Goal: Information Seeking & Learning: Learn about a topic

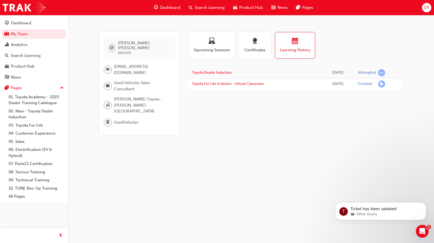
drag, startPoint x: 102, startPoint y: 74, endPoint x: 104, endPoint y: 24, distance: 50.2
click at [104, 25] on div "SF [PERSON_NAME] 660344 [EMAIL_ADDRESS][DOMAIN_NAME] Used Vehicles Sales Consul…" at bounding box center [217, 121] width 434 height 243
click at [253, 132] on div "SF [PERSON_NAME] 660344 [EMAIL_ADDRESS][DOMAIN_NAME] Used Vehicles Sales Consul…" at bounding box center [217, 121] width 434 height 243
click at [219, 121] on div "Profile Upcoming Sessions Certificates Learning History SF [PERSON_NAME] 660344…" at bounding box center [295, 83] width 214 height 103
click at [244, 138] on div "SF [PERSON_NAME] 660344 [EMAIL_ADDRESS][DOMAIN_NAME] Used Vehicles Sales Consul…" at bounding box center [217, 121] width 434 height 243
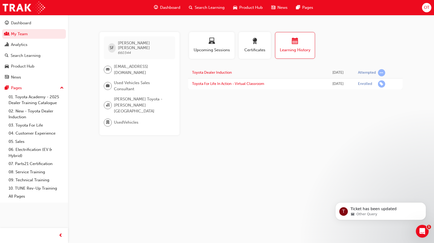
click at [245, 135] on div "SF [PERSON_NAME] 660344 [EMAIL_ADDRESS][DOMAIN_NAME] Used Vehicles Sales Consul…" at bounding box center [217, 121] width 434 height 243
click at [34, 36] on link "My Team" at bounding box center [34, 34] width 64 height 10
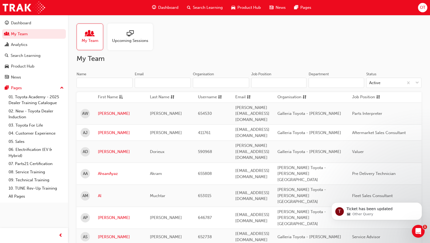
click at [106, 83] on input "Name" at bounding box center [105, 83] width 56 height 10
click at [85, 82] on input "Name" at bounding box center [105, 83] width 56 height 10
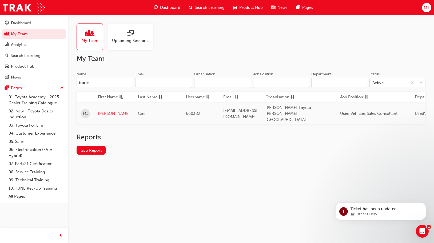
type input "franc"
click at [102, 110] on link "[PERSON_NAME]" at bounding box center [114, 113] width 32 height 6
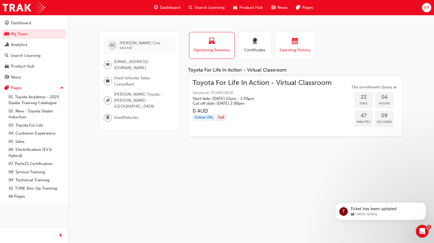
click at [294, 39] on span "calendar-icon" at bounding box center [295, 41] width 6 height 7
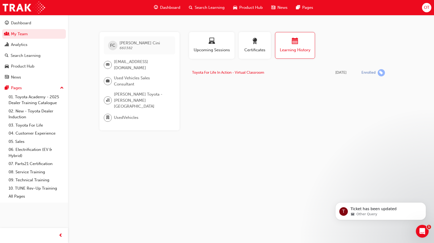
click at [276, 111] on div "Profile Upcoming Sessions Certificates Learning History FC [PERSON_NAME] 660382…" at bounding box center [295, 81] width 214 height 98
click at [15, 8] on img at bounding box center [24, 8] width 42 height 12
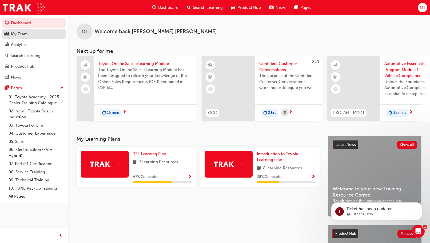
click at [31, 36] on div "My Team" at bounding box center [34, 34] width 58 height 7
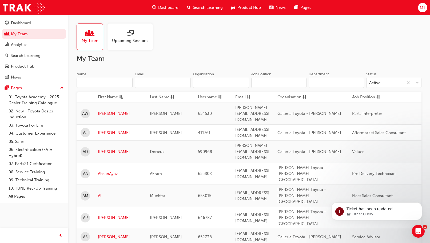
click at [118, 85] on input "Name" at bounding box center [105, 83] width 56 height 10
click at [116, 82] on input "Name" at bounding box center [105, 83] width 56 height 10
click at [86, 81] on input "Name" at bounding box center [105, 83] width 56 height 10
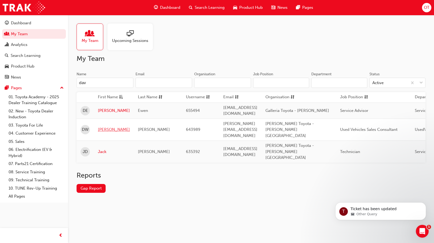
type input "dav"
click at [103, 126] on link "[PERSON_NAME]" at bounding box center [114, 129] width 32 height 6
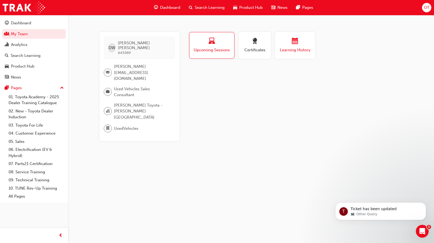
click at [296, 39] on span "calendar-icon" at bounding box center [295, 41] width 6 height 7
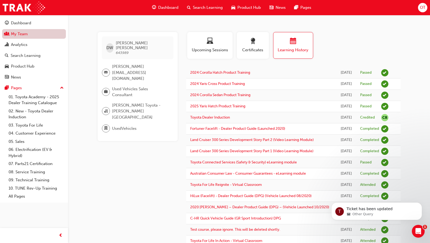
click at [38, 35] on link "My Team" at bounding box center [34, 34] width 64 height 10
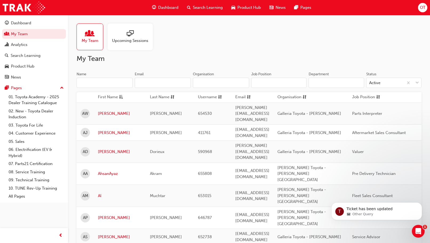
click at [112, 81] on input "Name" at bounding box center [105, 83] width 56 height 10
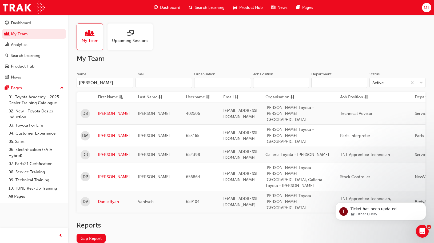
click at [209, 54] on div "My Team Upcoming Sessions My Team Name [PERSON_NAME] Organisation Job Position …" at bounding box center [251, 137] width 366 height 245
drag, startPoint x: 110, startPoint y: 81, endPoint x: 67, endPoint y: 79, distance: 42.4
click at [67, 79] on div "Dashboard My Team Analytics Search Learning Product Hub News Pages Pages 01. To…" at bounding box center [217, 136] width 434 height 273
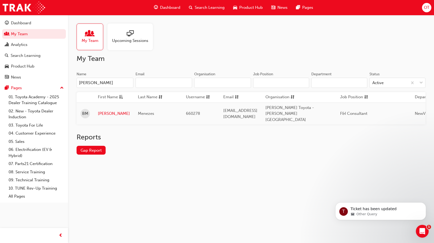
click at [198, 145] on div "Reports Gap Report" at bounding box center [251, 148] width 349 height 30
drag, startPoint x: 93, startPoint y: 81, endPoint x: 69, endPoint y: 86, distance: 24.6
click at [70, 86] on div "My Team Upcoming Sessions My Team Name [PERSON_NAME] Email Organisation Job Pos…" at bounding box center [251, 93] width 366 height 157
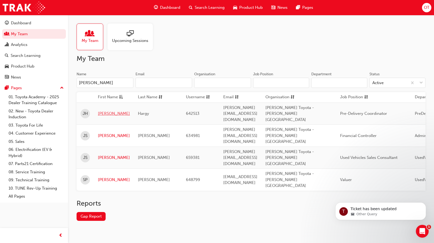
type input "[PERSON_NAME]"
click at [105, 110] on link "[PERSON_NAME]" at bounding box center [114, 113] width 32 height 6
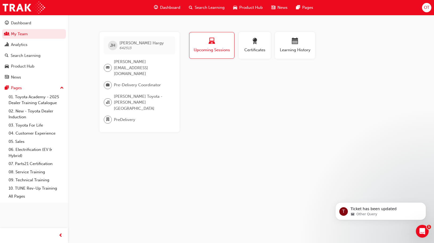
click at [143, 63] on span "[PERSON_NAME][EMAIL_ADDRESS][DOMAIN_NAME]" at bounding box center [142, 68] width 57 height 18
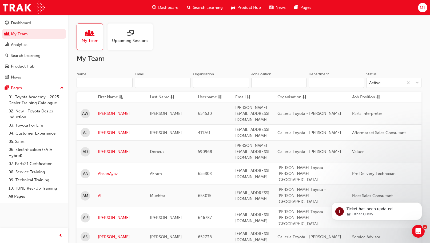
click at [126, 83] on input "Name" at bounding box center [105, 83] width 56 height 10
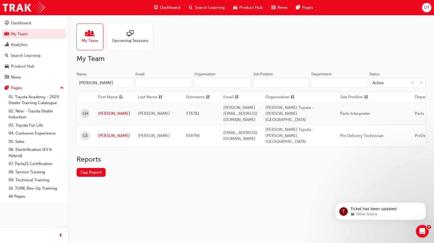
type input "[PERSON_NAME]"
click at [99, 110] on link "[PERSON_NAME]" at bounding box center [114, 113] width 32 height 6
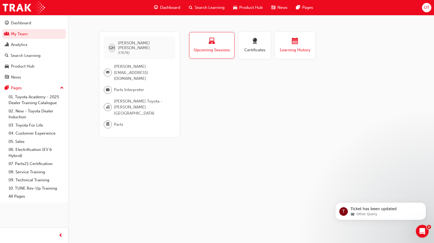
click at [282, 45] on div "button" at bounding box center [295, 42] width 32 height 8
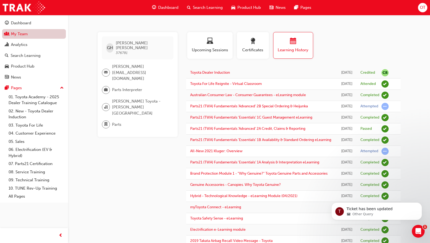
click at [36, 36] on link "My Team" at bounding box center [34, 34] width 64 height 10
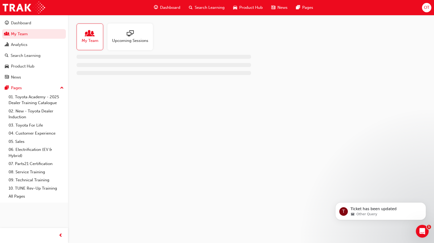
click at [106, 86] on div "My Team Upcoming Sessions" at bounding box center [251, 51] width 366 height 73
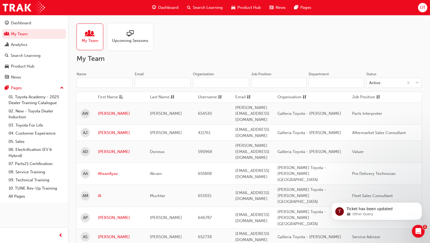
click at [107, 83] on input "Name" at bounding box center [105, 83] width 56 height 10
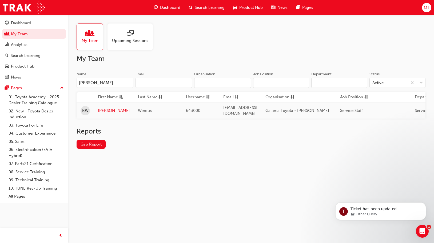
click at [284, 146] on div "Reports Gap Report" at bounding box center [251, 142] width 349 height 30
drag, startPoint x: 94, startPoint y: 81, endPoint x: 64, endPoint y: 87, distance: 30.2
click at [64, 87] on div "Dashboard My Team Analytics Search Learning Product Hub News Pages Pages 01. To…" at bounding box center [217, 121] width 434 height 243
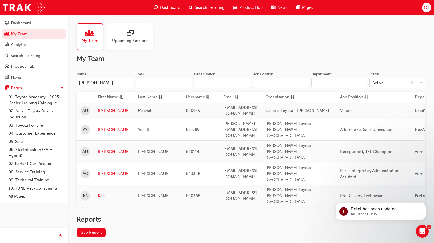
type input "[PERSON_NAME]"
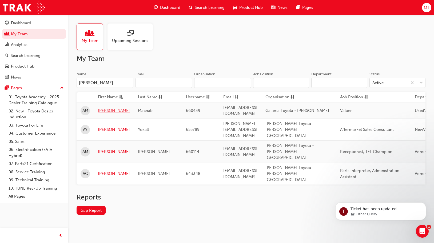
click at [103, 110] on link "[PERSON_NAME]" at bounding box center [114, 110] width 32 height 6
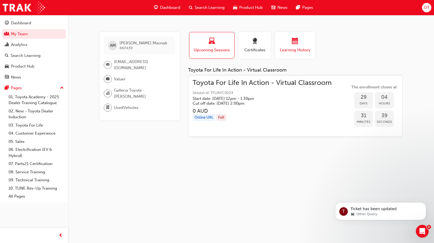
click at [292, 40] on div "button" at bounding box center [295, 42] width 32 height 8
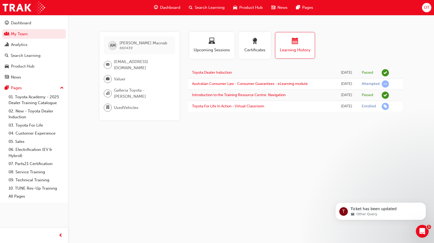
click at [160, 152] on div "AM [PERSON_NAME] 660439 [EMAIL_ADDRESS][DOMAIN_NAME] Valuer Galleria Toyota - […" at bounding box center [217, 121] width 434 height 243
click at [49, 33] on link "My Team" at bounding box center [34, 34] width 64 height 10
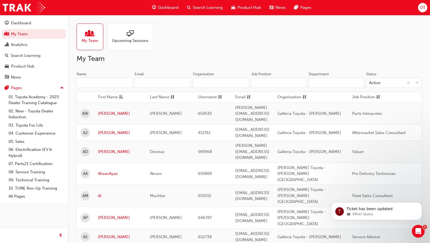
click at [110, 82] on input "Name" at bounding box center [105, 83] width 56 height 10
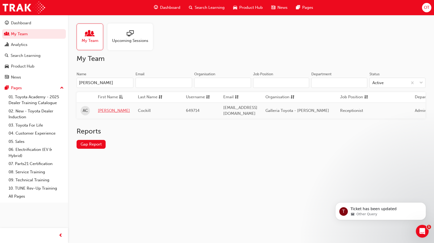
type input "[PERSON_NAME]"
click at [103, 110] on link "[PERSON_NAME]" at bounding box center [114, 110] width 32 height 6
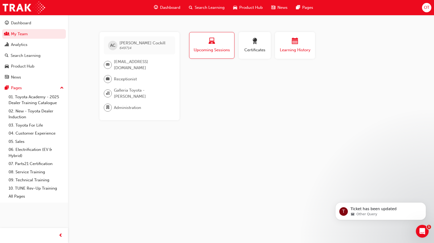
click at [294, 45] on span "calendar-icon" at bounding box center [295, 41] width 6 height 7
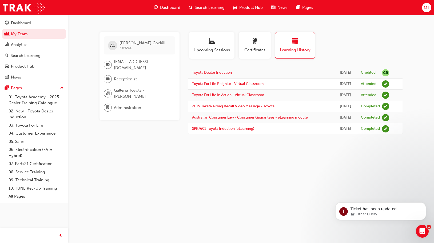
click at [109, 127] on div "AC [PERSON_NAME] 649714 [EMAIL_ADDRESS][DOMAIN_NAME] Receptionist Galleria Toyo…" at bounding box center [143, 83] width 89 height 102
click at [131, 132] on div "AC [PERSON_NAME] 649714 [EMAIL_ADDRESS][DOMAIN_NAME] Receptionist Galleria Toyo…" at bounding box center [143, 83] width 89 height 102
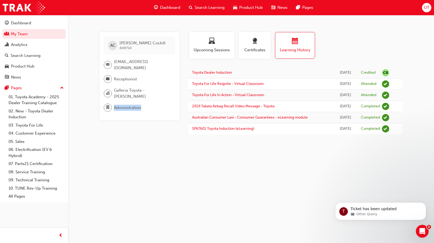
click at [131, 132] on div "AC [PERSON_NAME] 649714 [EMAIL_ADDRESS][DOMAIN_NAME] Receptionist Galleria Toyo…" at bounding box center [143, 83] width 89 height 102
click at [132, 87] on span "Galleria Toyota - [PERSON_NAME]" at bounding box center [142, 93] width 57 height 12
click at [39, 34] on link "My Team" at bounding box center [34, 34] width 64 height 10
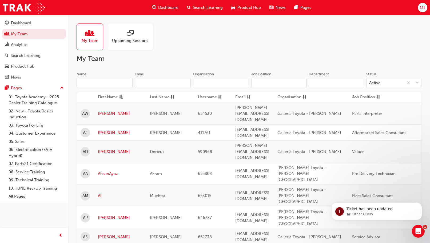
click at [103, 83] on input "Name" at bounding box center [105, 83] width 56 height 10
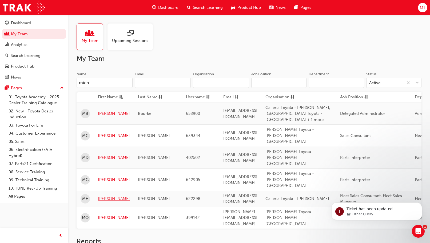
type input "mich"
click at [106, 196] on link "[PERSON_NAME]" at bounding box center [114, 199] width 32 height 6
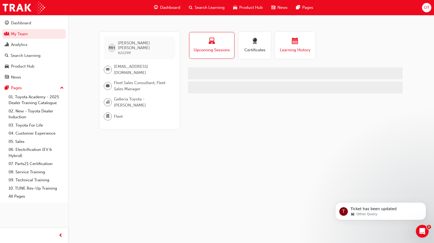
click at [294, 38] on span "calendar-icon" at bounding box center [295, 41] width 6 height 7
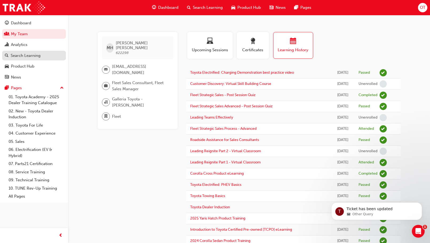
click at [31, 59] on link "Search Learning" at bounding box center [34, 56] width 64 height 10
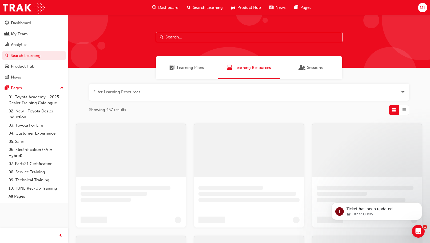
click at [214, 44] on div at bounding box center [249, 41] width 362 height 53
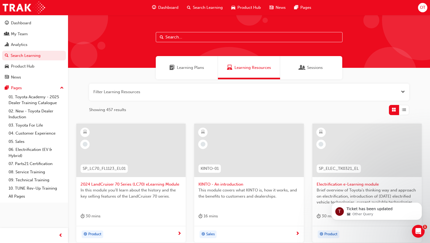
click at [213, 39] on input "text" at bounding box center [249, 37] width 187 height 10
type input "acl"
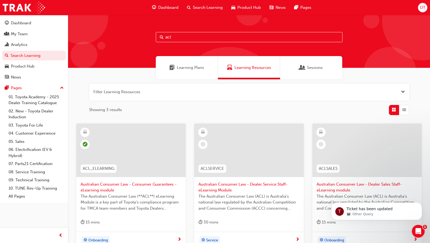
click at [112, 183] on span "Australian Consumer Law - Consumer Guarantees - eLearning module" at bounding box center [131, 187] width 101 height 12
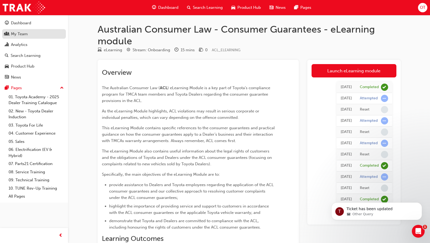
click at [24, 35] on div "My Team" at bounding box center [19, 34] width 17 height 6
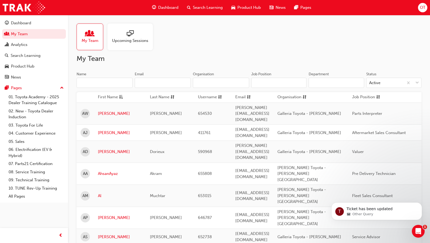
click at [123, 82] on input "Name" at bounding box center [105, 83] width 56 height 10
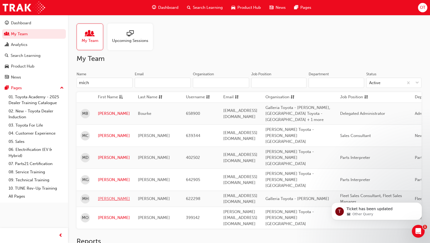
type input "mich"
click at [107, 196] on link "[PERSON_NAME]" at bounding box center [114, 199] width 32 height 6
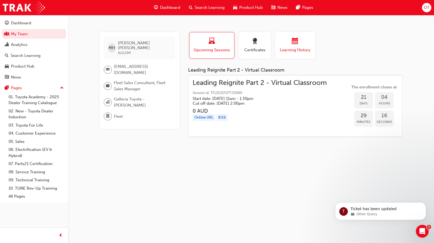
click at [306, 56] on button "Learning History" at bounding box center [295, 45] width 40 height 27
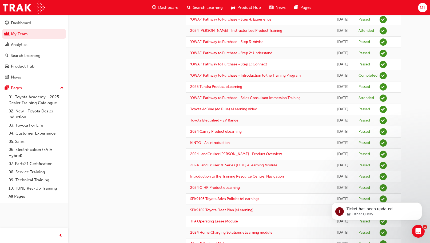
scroll to position [416, 0]
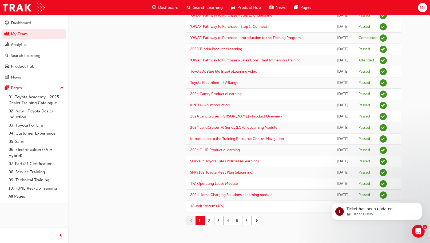
click at [213, 219] on button "2" at bounding box center [209, 220] width 9 height 9
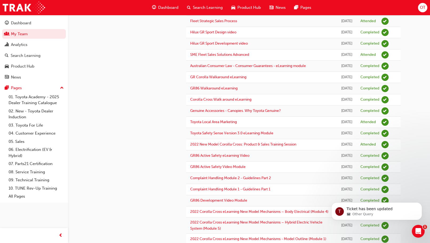
scroll to position [282, 0]
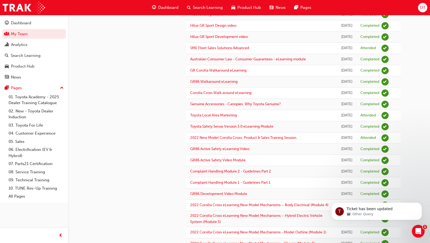
drag, startPoint x: 133, startPoint y: 50, endPoint x: 136, endPoint y: 47, distance: 4.7
click at [133, 50] on div "MH [PERSON_NAME] 622298 [PERSON_NAME][EMAIL_ADDRESS][DOMAIN_NAME] Fleet Sales C…" at bounding box center [142, 59] width 89 height 618
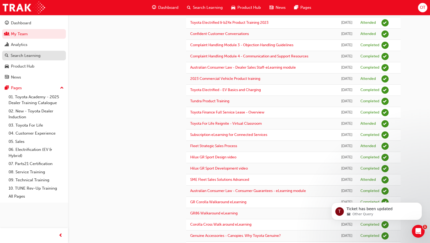
scroll to position [122, 0]
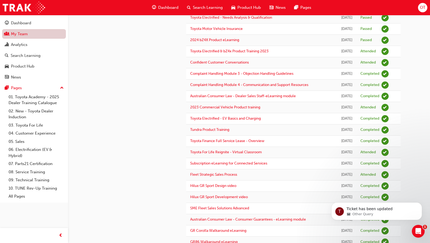
click at [57, 37] on link "My Team" at bounding box center [34, 34] width 64 height 10
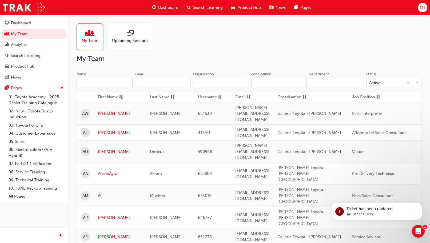
click at [117, 84] on input "Name" at bounding box center [105, 83] width 56 height 10
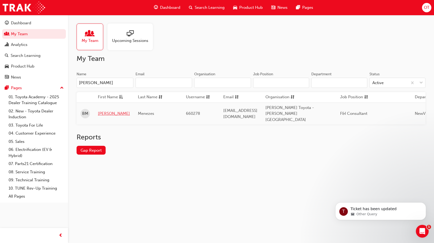
type input "[PERSON_NAME]"
click at [107, 110] on link "[PERSON_NAME]" at bounding box center [114, 113] width 32 height 6
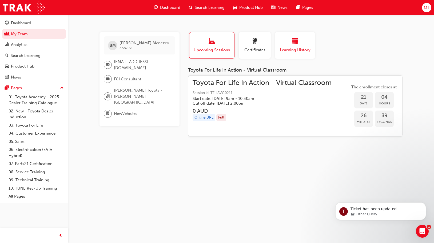
click at [291, 39] on div "button" at bounding box center [295, 42] width 32 height 8
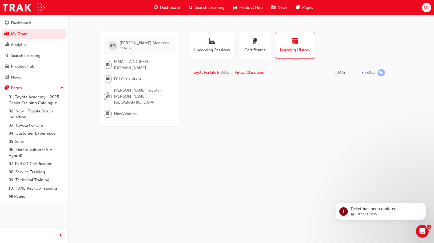
click at [262, 99] on div "Profile Upcoming Sessions Certificates Learning History [PERSON_NAME] 660278 [E…" at bounding box center [295, 79] width 214 height 94
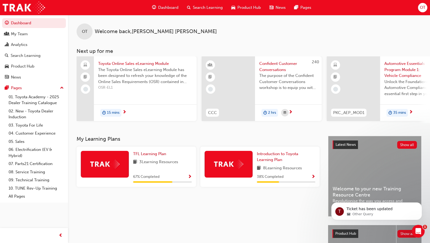
click at [217, 8] on span "Search Learning" at bounding box center [208, 8] width 30 height 6
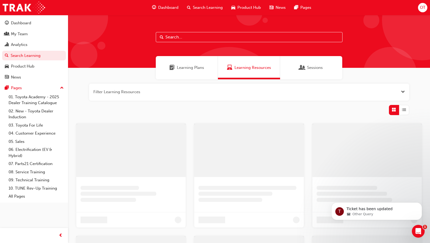
click at [240, 36] on input "text" at bounding box center [249, 37] width 187 height 10
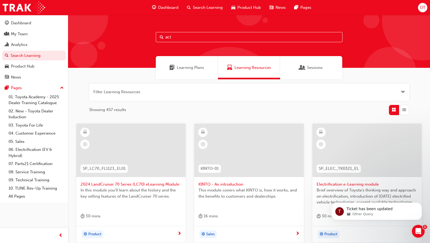
type input "acl"
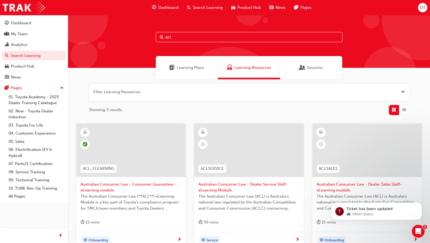
click at [133, 183] on span "Australian Consumer Law - Consumer Guarantees - eLearning module" at bounding box center [131, 187] width 101 height 12
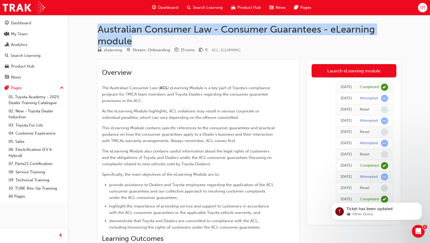
drag, startPoint x: 98, startPoint y: 30, endPoint x: 130, endPoint y: 42, distance: 33.8
click at [130, 42] on h1 "Australian Consumer Law - Consumer Guarantees - eLearning module" at bounding box center [249, 34] width 303 height 23
copy h1 "Australian Consumer Law - Consumer Guarantees - eLearning module"
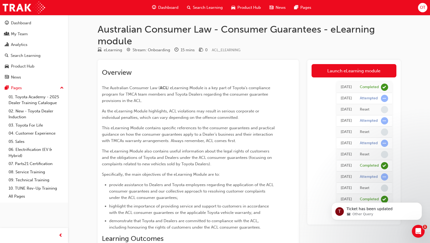
drag, startPoint x: 20, startPoint y: 137, endPoint x: 111, endPoint y: 123, distance: 91.8
click at [111, 123] on div "Overview The Australian Consumer Law ( ACL ) eLearning Module is a key part of …" at bounding box center [188, 183] width 173 height 231
click at [17, 10] on img at bounding box center [24, 8] width 42 height 12
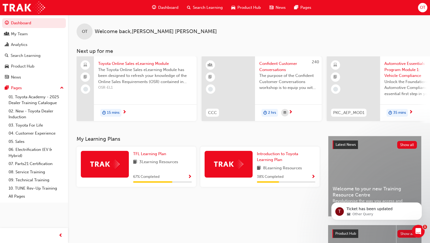
click at [212, 7] on span "Search Learning" at bounding box center [208, 8] width 30 height 6
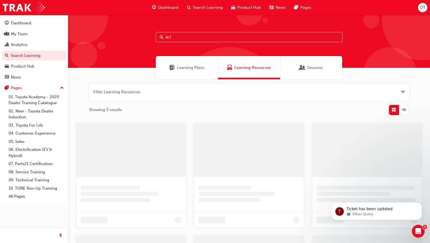
drag, startPoint x: 181, startPoint y: 37, endPoint x: 155, endPoint y: 38, distance: 25.9
click at [155, 38] on div "acl" at bounding box center [249, 41] width 362 height 53
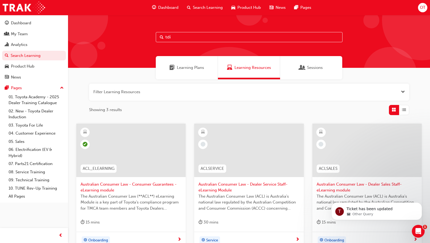
type input "tdi"
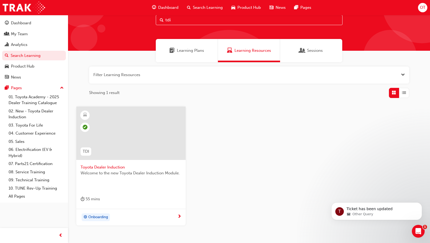
scroll to position [27, 0]
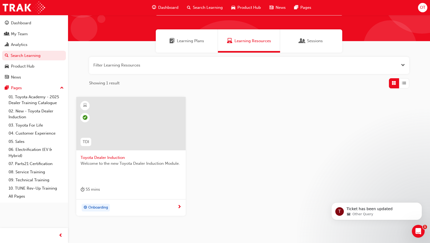
click at [113, 156] on span "Toyota Dealer Induction" at bounding box center [131, 157] width 101 height 6
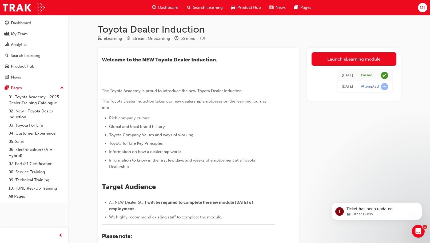
drag, startPoint x: 139, startPoint y: 1, endPoint x: 87, endPoint y: 31, distance: 60.5
click at [87, 31] on div "Toyota Dealer Induction eLearning Stream: Onboarding 55 mins TDI ​Welcome to th…" at bounding box center [215, 182] width 430 height 364
click at [201, 29] on h1 "Toyota Dealer Induction" at bounding box center [249, 29] width 303 height 12
click at [206, 7] on span "Search Learning" at bounding box center [208, 8] width 30 height 6
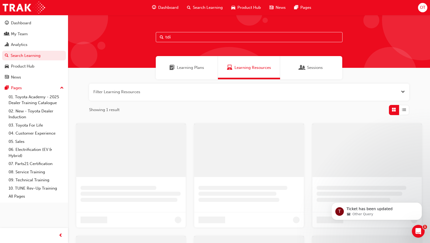
drag, startPoint x: 178, startPoint y: 37, endPoint x: 137, endPoint y: 40, distance: 40.7
click at [139, 42] on div "tdi" at bounding box center [249, 41] width 362 height 53
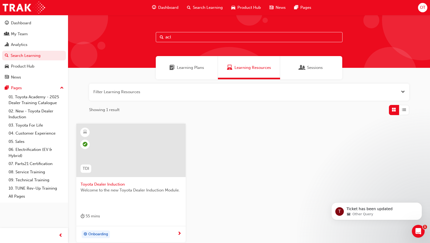
type input "acl"
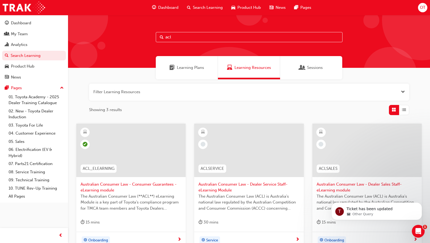
click at [140, 185] on span "Australian Consumer Law - Consumer Guarantees - eLearning module" at bounding box center [131, 187] width 101 height 12
